Goal: Task Accomplishment & Management: Manage account settings

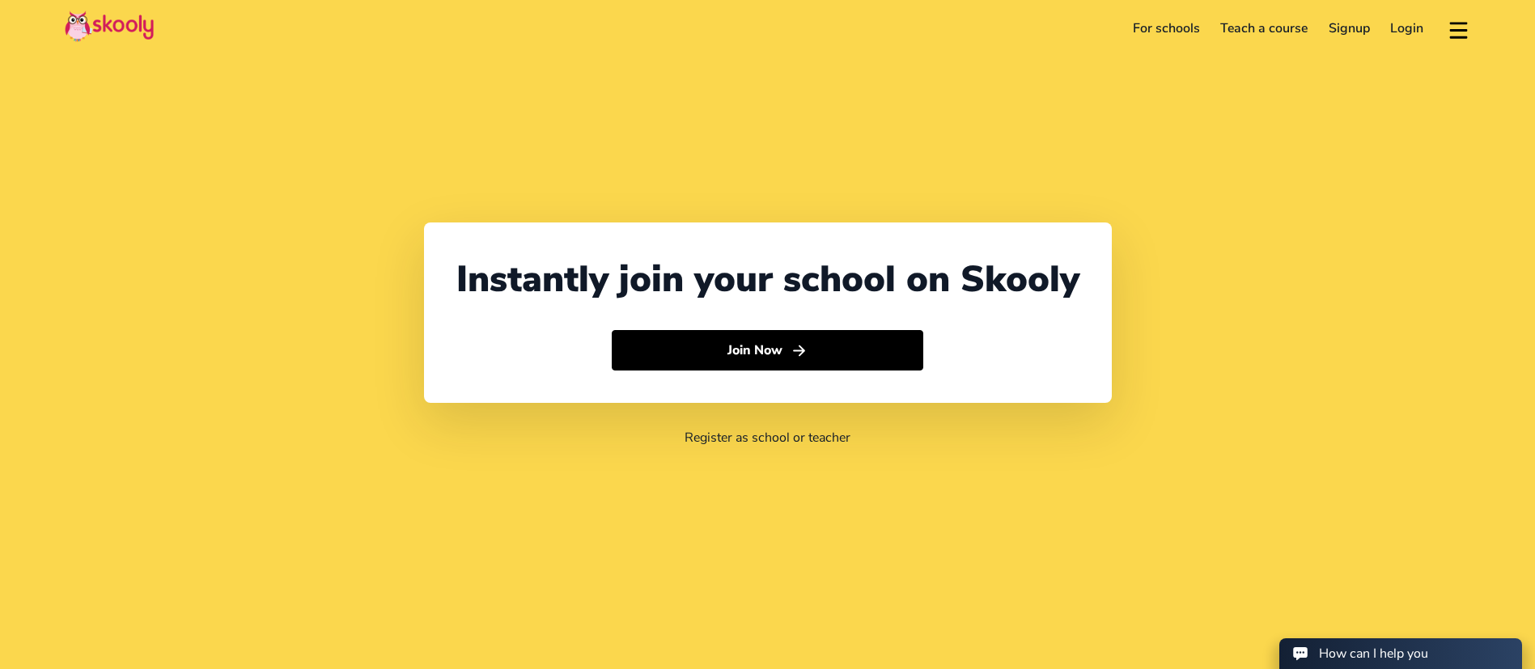
select select "971"
select select "[GEOGRAPHIC_DATA]"
select select "[GEOGRAPHIC_DATA]/[GEOGRAPHIC_DATA]"
click at [1425, 35] on link "Login" at bounding box center [1408, 28] width 54 height 26
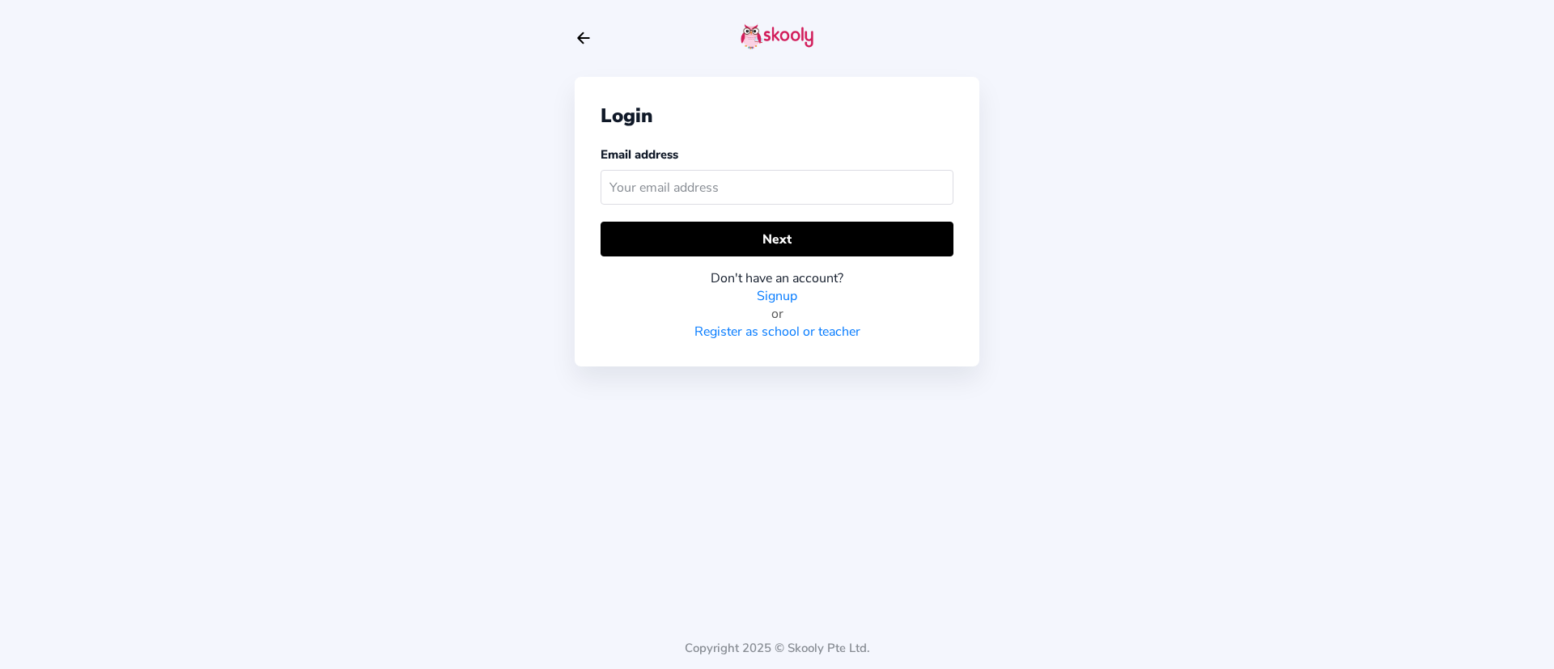
click at [830, 176] on input "text" at bounding box center [777, 187] width 353 height 35
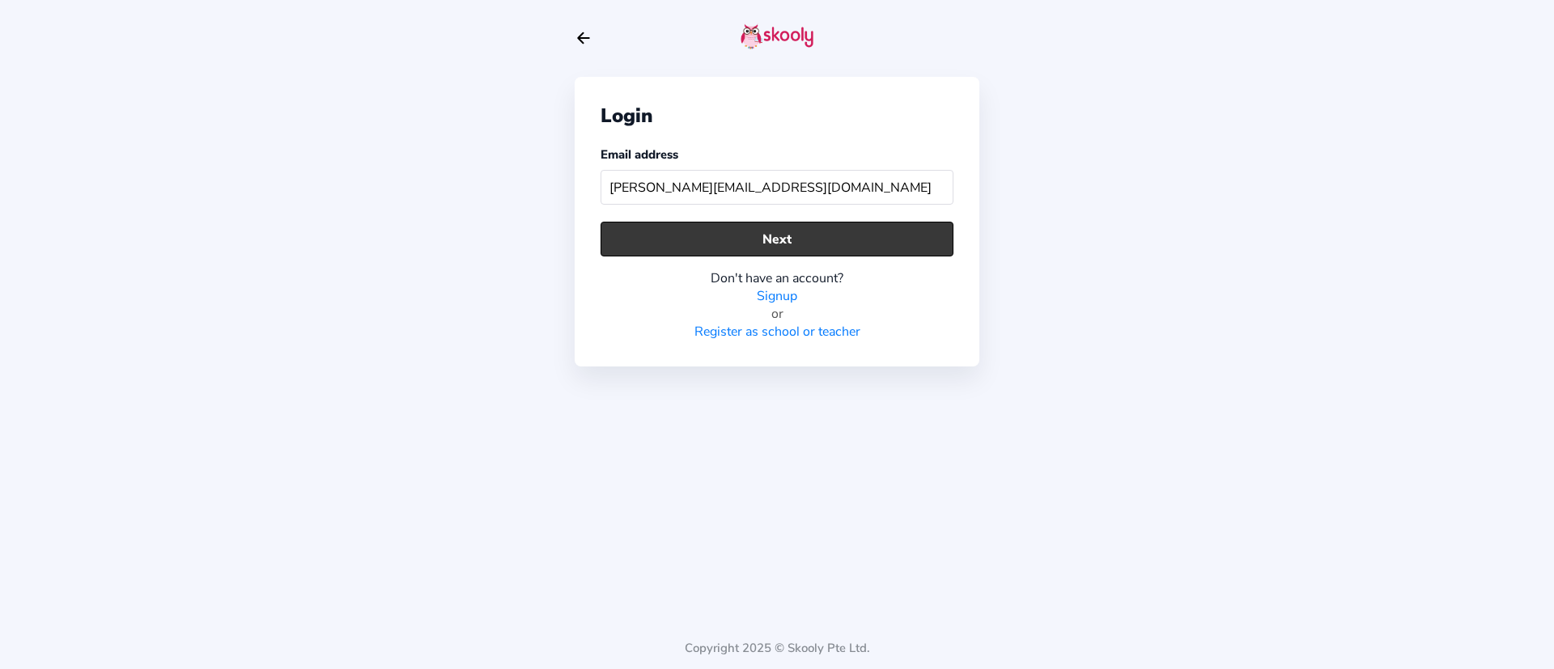
type input "[PERSON_NAME][EMAIL_ADDRESS][DOMAIN_NAME]"
click at [809, 248] on button "Next" at bounding box center [777, 239] width 353 height 35
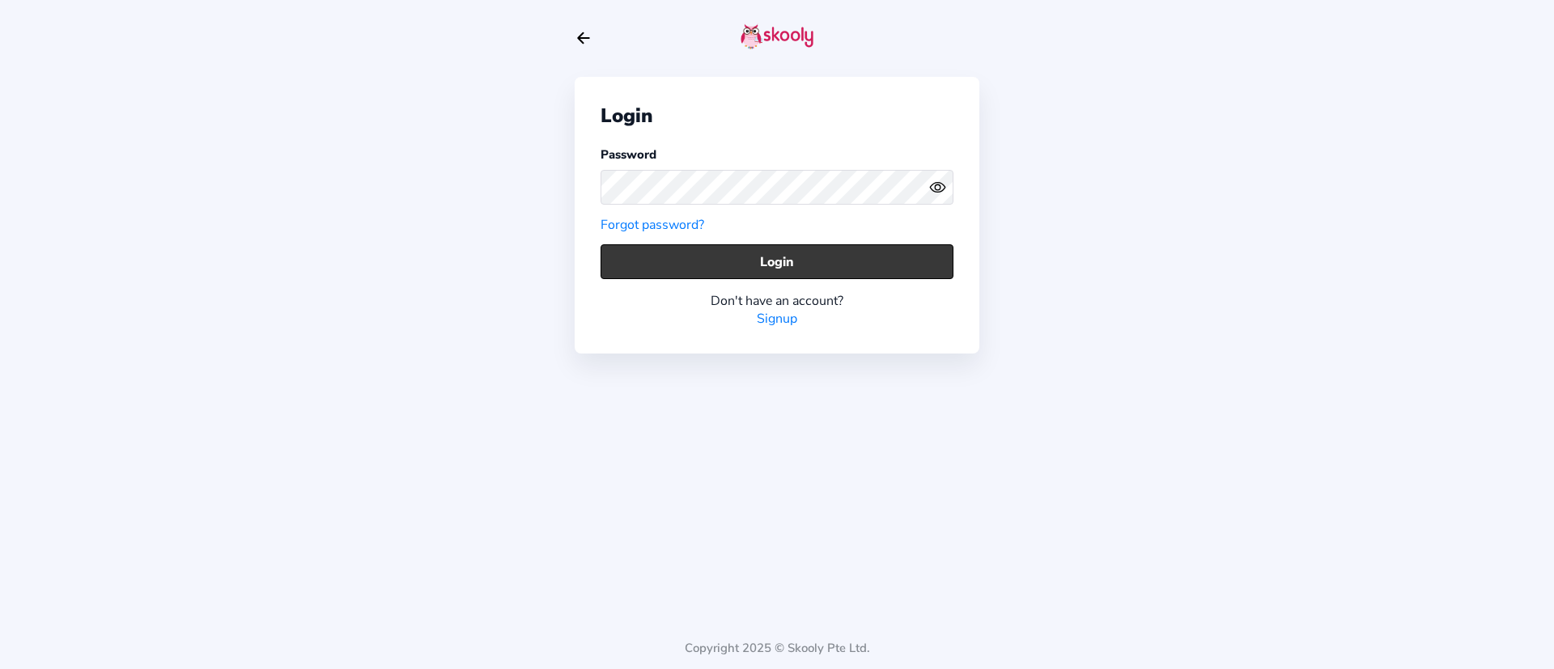
click at [820, 254] on button "Login" at bounding box center [777, 261] width 353 height 35
